Goal: Complete application form: Complete application form

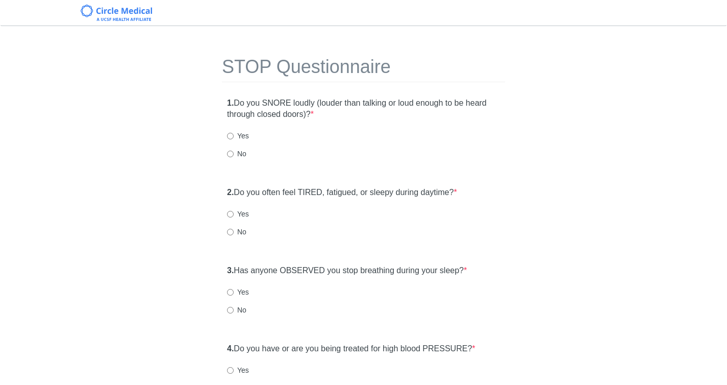
click at [239, 159] on div "1. Do you SNORE loudly (louder than talking or loud enough to be heard through …" at bounding box center [363, 133] width 283 height 82
click at [239, 157] on label "No" at bounding box center [236, 153] width 19 height 10
click at [234, 157] on input "No" at bounding box center [230, 153] width 7 height 7
radio input "true"
click at [230, 237] on div "2. Do you often feel TIRED, fatigued, or sleepy during daytime? * Yes No" at bounding box center [363, 217] width 283 height 70
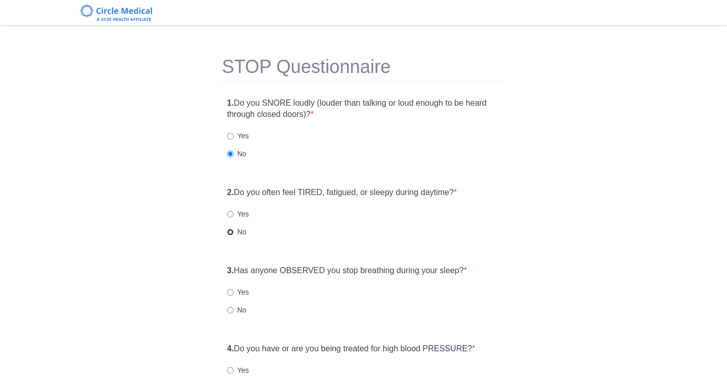
click at [231, 235] on input "No" at bounding box center [230, 231] width 7 height 7
radio input "true"
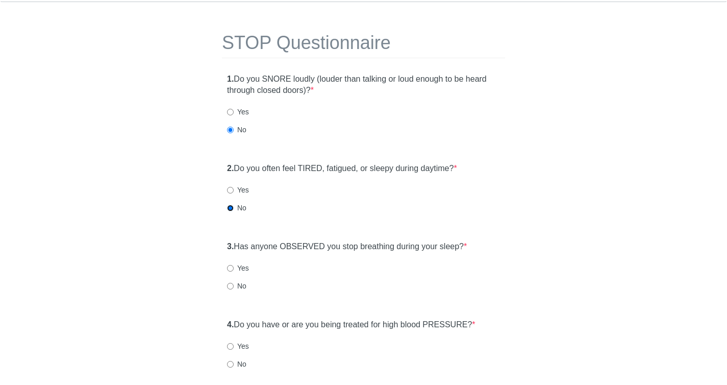
scroll to position [70, 0]
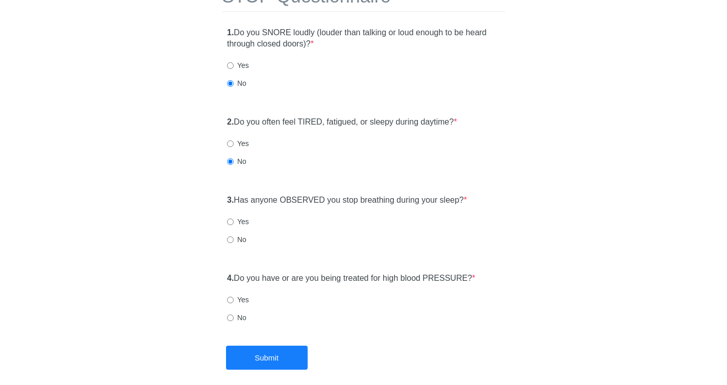
click at [242, 242] on label "No" at bounding box center [236, 239] width 19 height 10
click at [234, 242] on input "No" at bounding box center [230, 239] width 7 height 7
radio input "true"
click at [232, 316] on input "No" at bounding box center [230, 317] width 7 height 7
radio input "true"
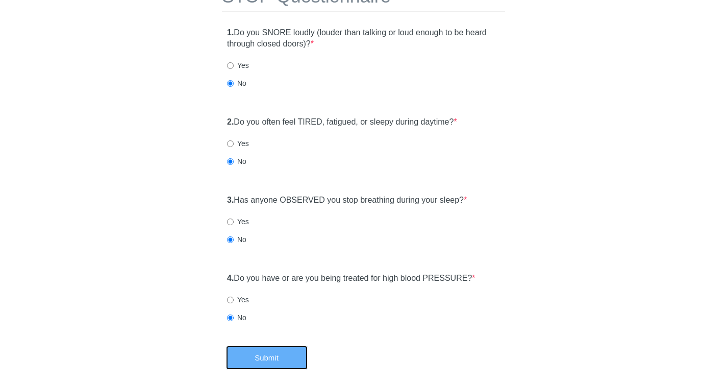
click at [270, 348] on button "Submit" at bounding box center [267, 357] width 82 height 24
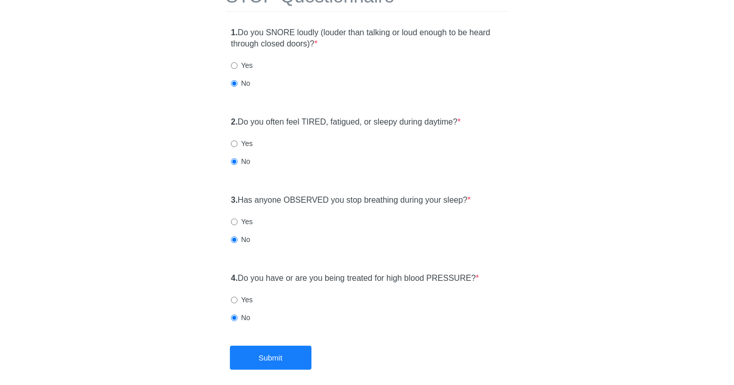
scroll to position [0, 0]
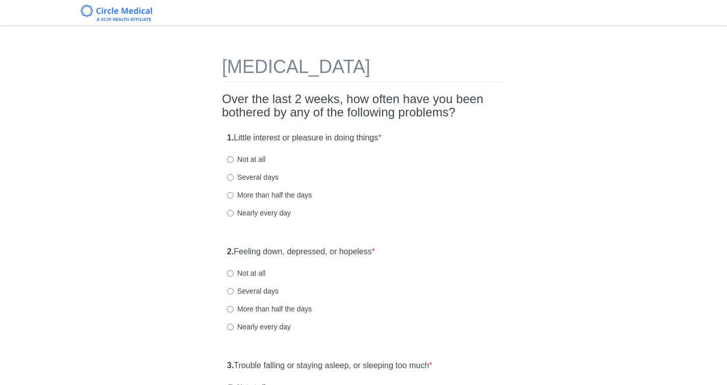
click at [249, 178] on label "Several days" at bounding box center [253, 177] width 52 height 10
click at [234, 178] on input "Several days" at bounding box center [230, 177] width 7 height 7
radio input "true"
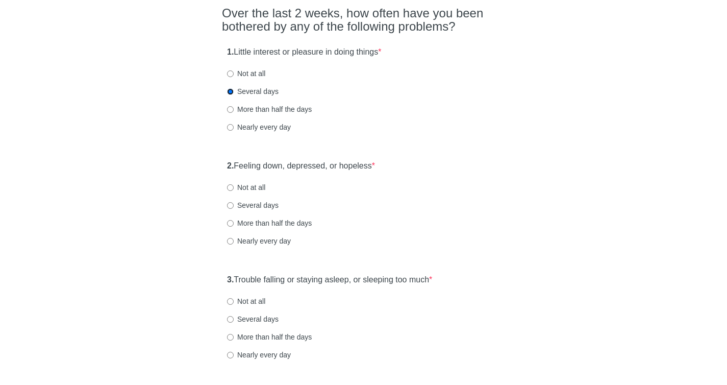
scroll to position [117, 0]
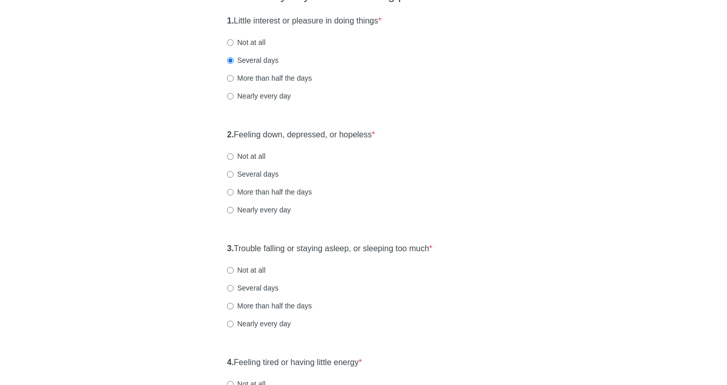
click at [266, 156] on div "Not at all" at bounding box center [363, 156] width 273 height 10
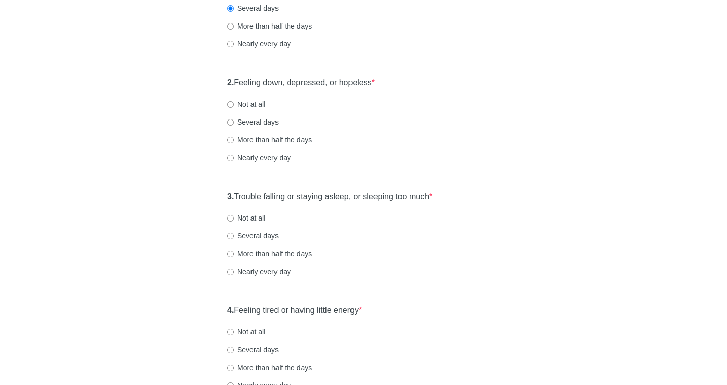
click at [254, 108] on label "Not at all" at bounding box center [246, 104] width 38 height 10
click at [234, 108] on input "Not at all" at bounding box center [230, 104] width 7 height 7
radio input "true"
click at [257, 108] on label "Not at all" at bounding box center [246, 104] width 38 height 10
click at [234, 108] on input "Not at all" at bounding box center [230, 104] width 7 height 7
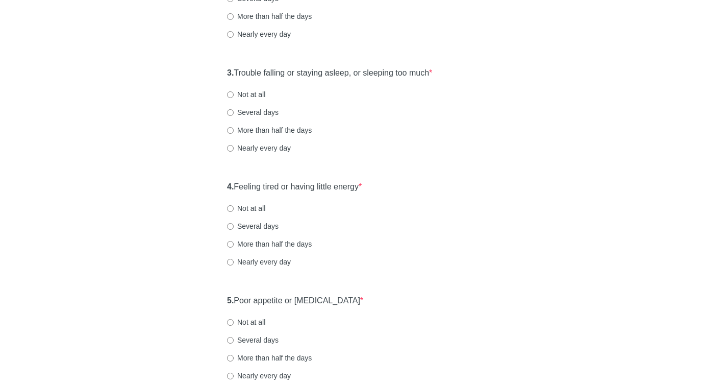
scroll to position [295, 0]
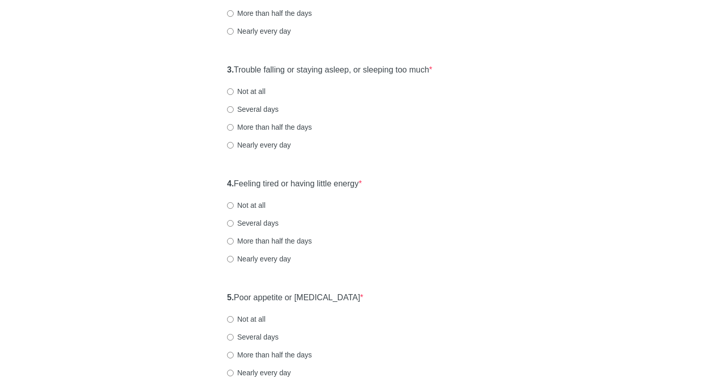
click at [240, 91] on label "Not at all" at bounding box center [246, 91] width 38 height 10
click at [234, 91] on input "Not at all" at bounding box center [230, 91] width 7 height 7
radio input "true"
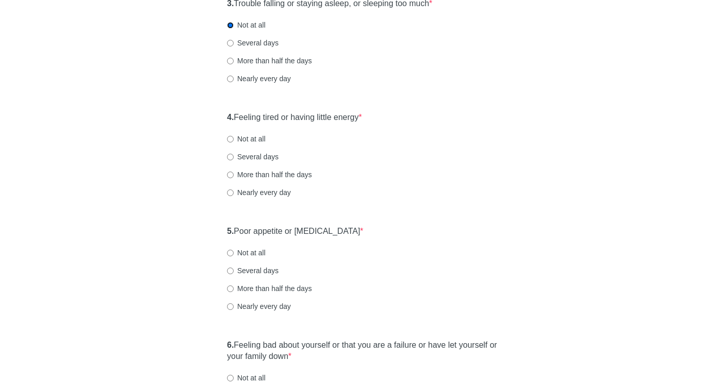
scroll to position [362, 0]
click at [259, 142] on label "Not at all" at bounding box center [246, 138] width 38 height 10
click at [234, 142] on input "Not at all" at bounding box center [230, 138] width 7 height 7
radio input "true"
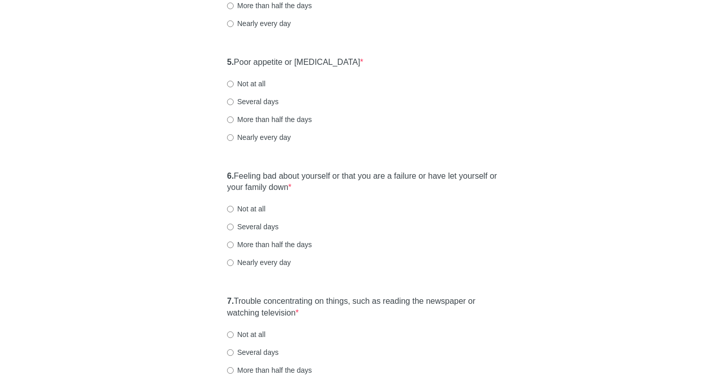
scroll to position [530, 0]
click at [257, 85] on label "Not at all" at bounding box center [246, 84] width 38 height 10
click at [234, 85] on input "Not at all" at bounding box center [230, 84] width 7 height 7
radio input "true"
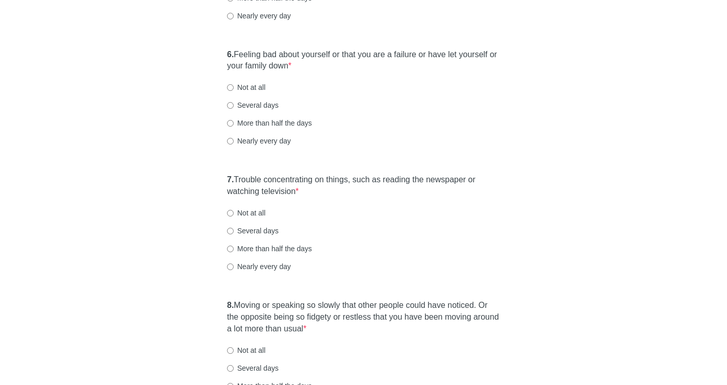
scroll to position [660, 0]
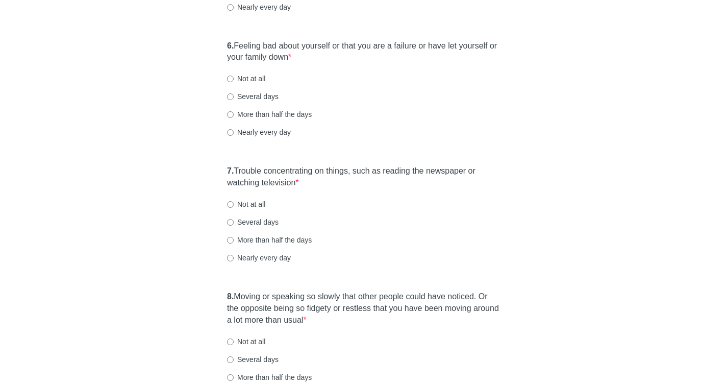
click at [254, 83] on label "Not at all" at bounding box center [246, 78] width 38 height 10
click at [234, 82] on input "Not at all" at bounding box center [230, 78] width 7 height 7
radio input "true"
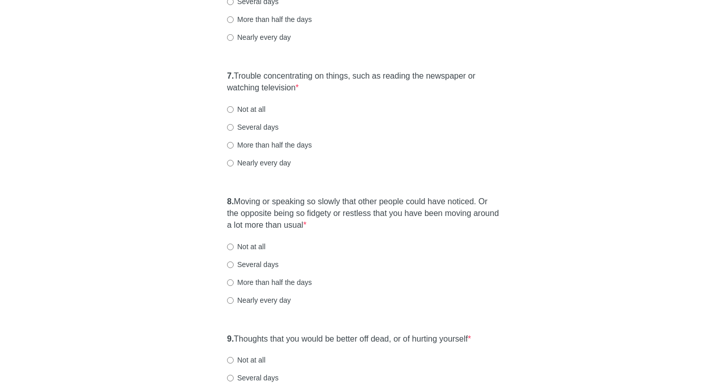
scroll to position [705, 0]
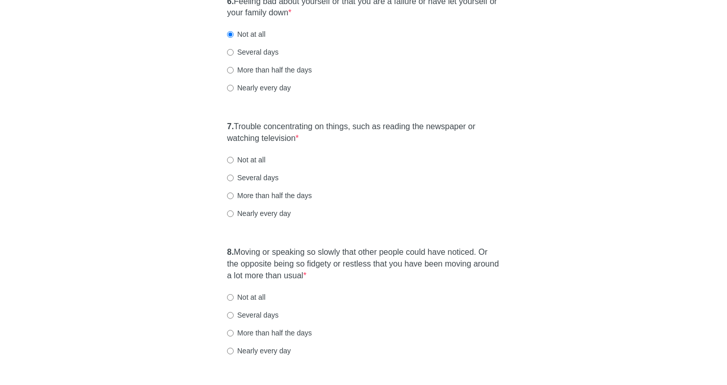
click at [250, 158] on label "Not at all" at bounding box center [246, 160] width 38 height 10
click at [234, 158] on input "Not at all" at bounding box center [230, 160] width 7 height 7
radio input "true"
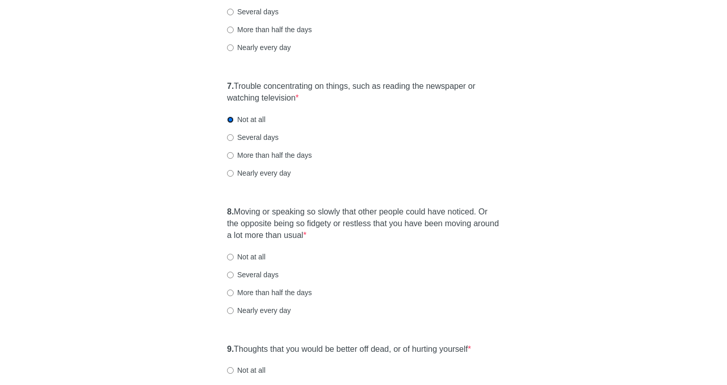
scroll to position [756, 0]
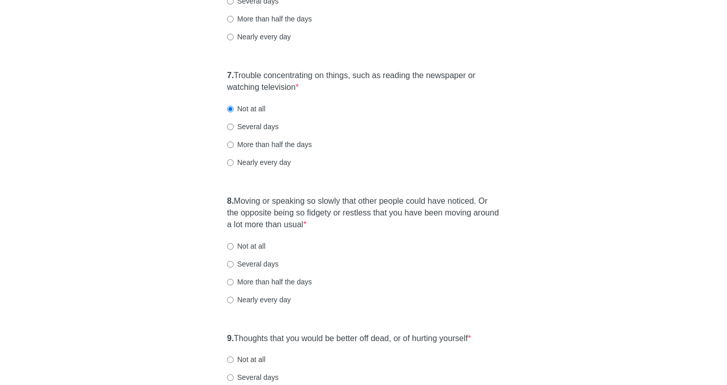
click at [249, 247] on label "Not at all" at bounding box center [246, 246] width 38 height 10
click at [234, 247] on input "Not at all" at bounding box center [230, 246] width 7 height 7
radio input "true"
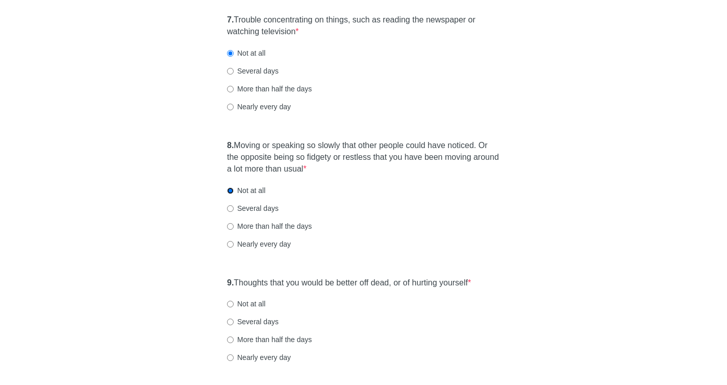
scroll to position [898, 0]
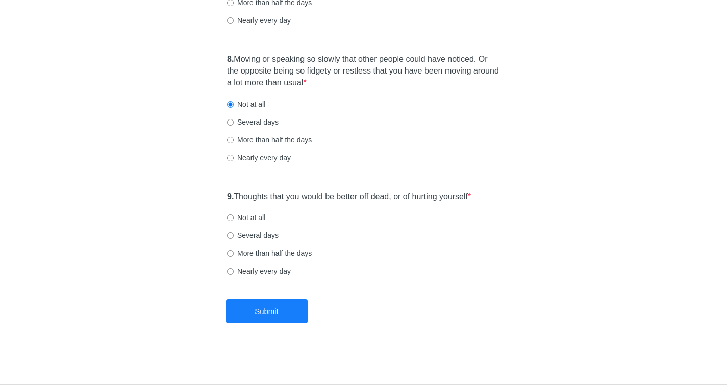
click at [248, 220] on label "Not at all" at bounding box center [246, 217] width 38 height 10
click at [234, 220] on input "Not at all" at bounding box center [230, 217] width 7 height 7
radio input "true"
click at [273, 309] on button "Submit" at bounding box center [267, 311] width 82 height 24
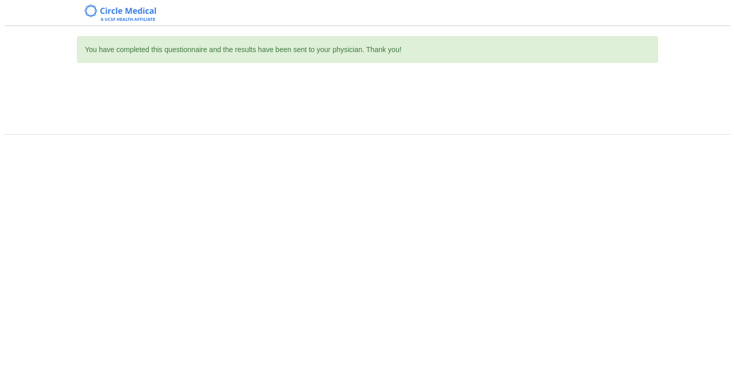
scroll to position [0, 0]
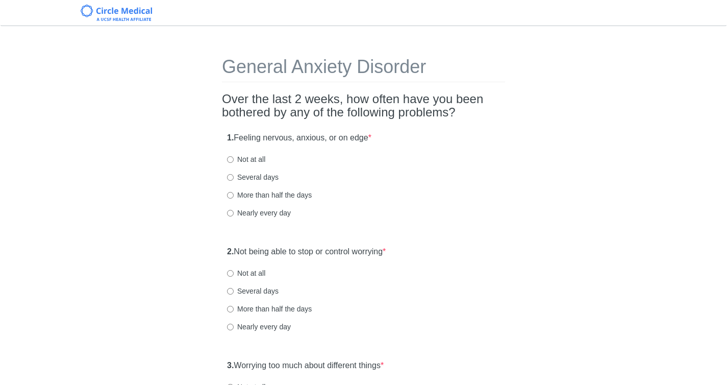
click at [254, 162] on label "Not at all" at bounding box center [246, 159] width 38 height 10
click at [234, 162] on input "Not at all" at bounding box center [230, 159] width 7 height 7
radio input "true"
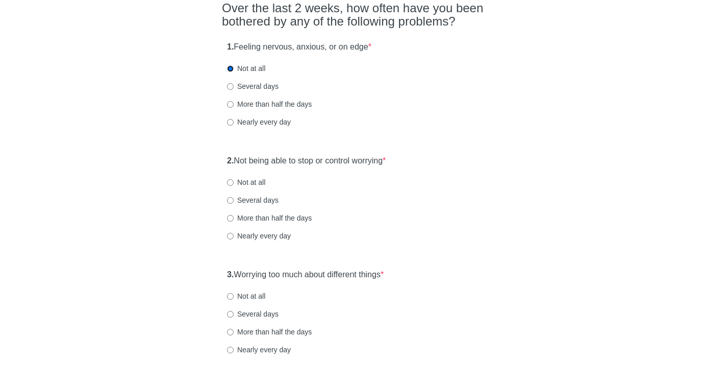
scroll to position [92, 0]
click at [257, 179] on label "Not at all" at bounding box center [246, 181] width 38 height 10
click at [234, 179] on input "Not at all" at bounding box center [230, 181] width 7 height 7
radio input "true"
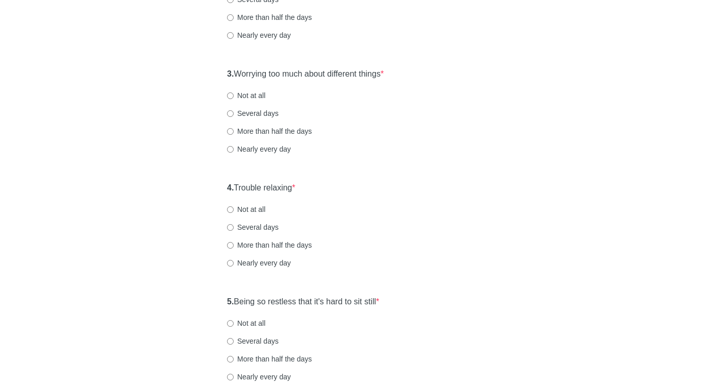
scroll to position [312, 0]
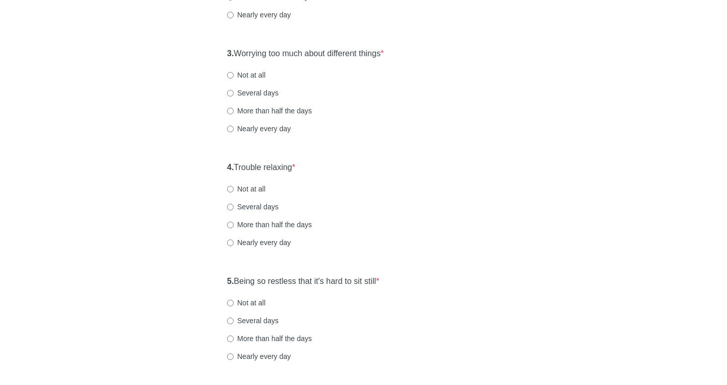
click at [250, 75] on label "Not at all" at bounding box center [246, 75] width 38 height 10
click at [234, 75] on input "Not at all" at bounding box center [230, 75] width 7 height 7
radio input "true"
click at [261, 189] on label "Not at all" at bounding box center [246, 189] width 38 height 10
click at [234, 189] on input "Not at all" at bounding box center [230, 189] width 7 height 7
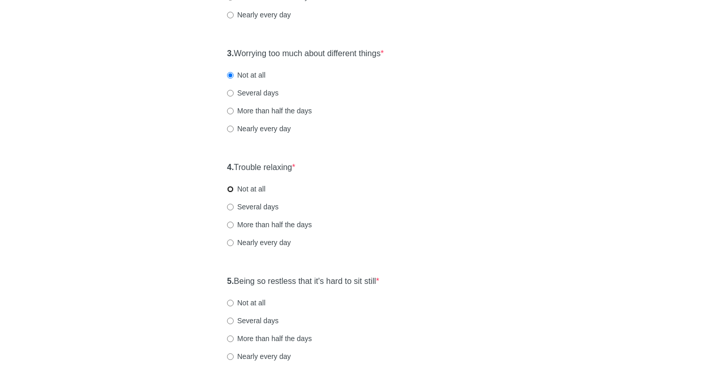
radio input "true"
click at [257, 185] on label "Not at all" at bounding box center [246, 188] width 38 height 10
click at [234, 185] on input "Not at all" at bounding box center [230, 188] width 7 height 7
radio input "true"
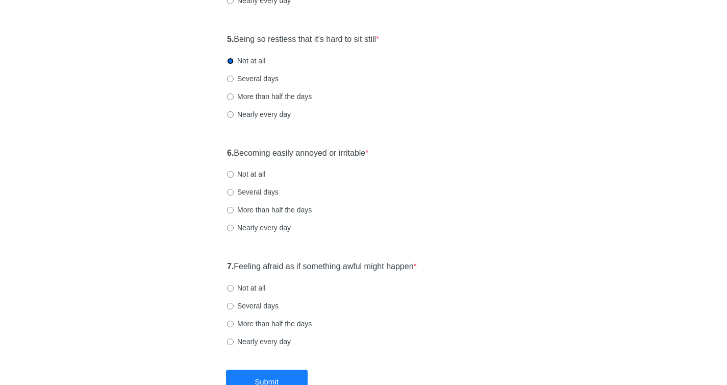
scroll to position [586, 0]
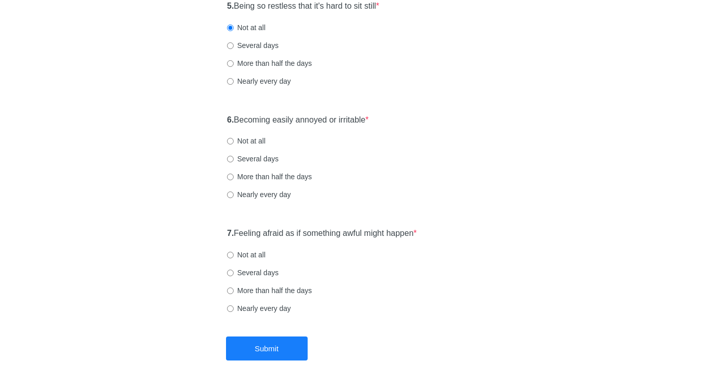
click at [257, 144] on label "Not at all" at bounding box center [246, 141] width 38 height 10
click at [234, 144] on input "Not at all" at bounding box center [230, 141] width 7 height 7
radio input "true"
click at [239, 257] on label "Not at all" at bounding box center [246, 254] width 38 height 10
click at [234, 257] on input "Not at all" at bounding box center [230, 254] width 7 height 7
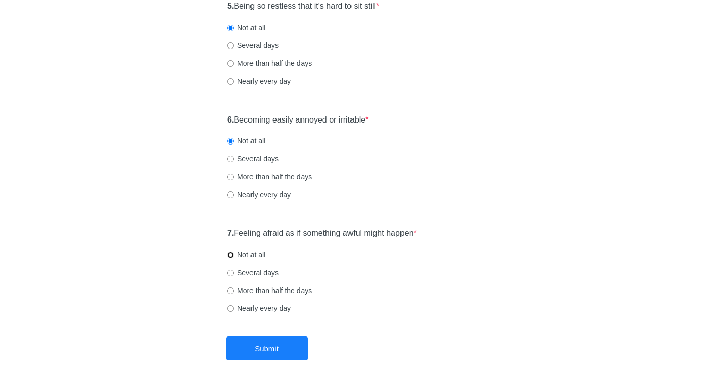
radio input "true"
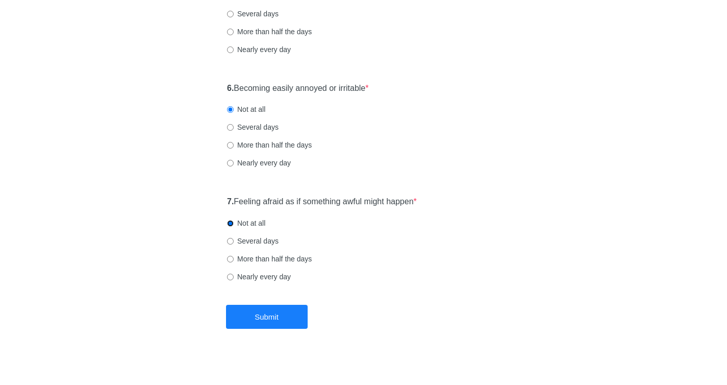
scroll to position [624, 0]
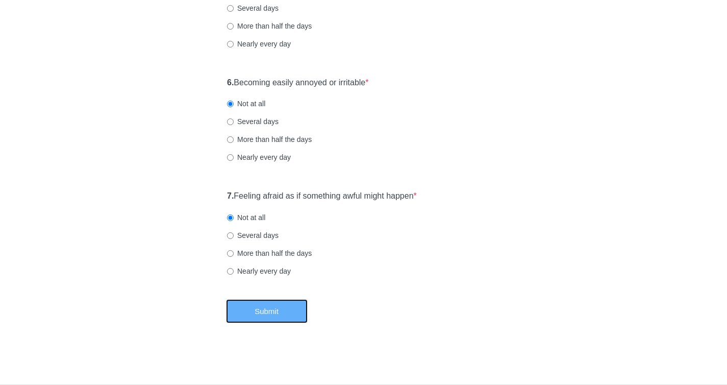
click at [287, 316] on button "Submit" at bounding box center [267, 311] width 82 height 24
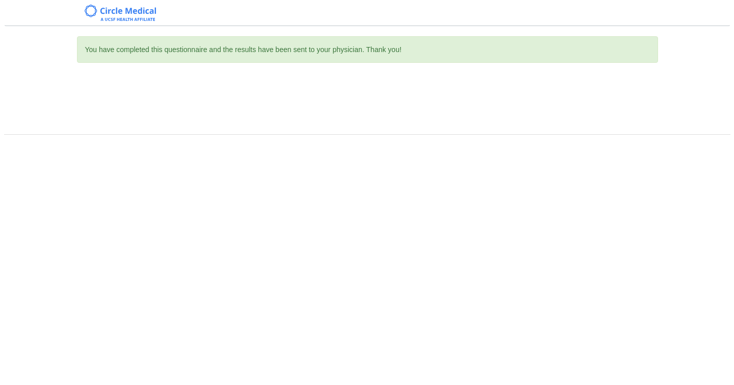
scroll to position [0, 0]
